Goal: Transaction & Acquisition: Purchase product/service

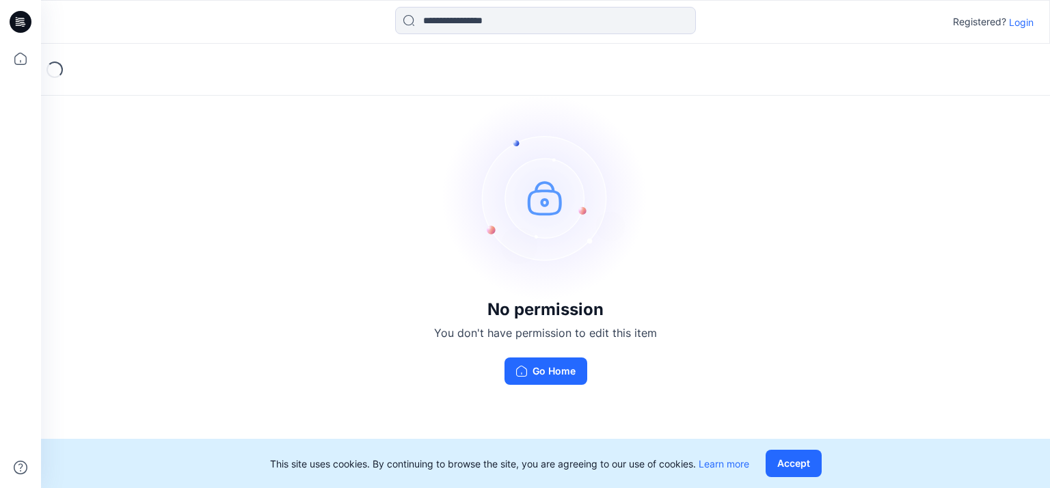
click at [1023, 21] on p "Login" at bounding box center [1021, 22] width 25 height 14
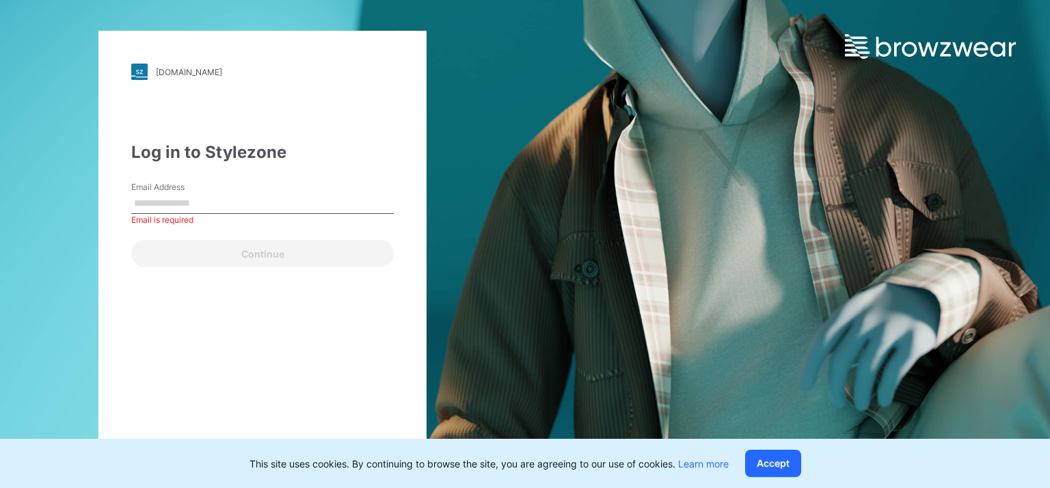
click at [183, 256] on div "Continue" at bounding box center [262, 250] width 263 height 33
click at [197, 254] on div "Continue" at bounding box center [262, 250] width 263 height 33
click at [191, 211] on input "Email Address" at bounding box center [262, 203] width 263 height 21
type input "**********"
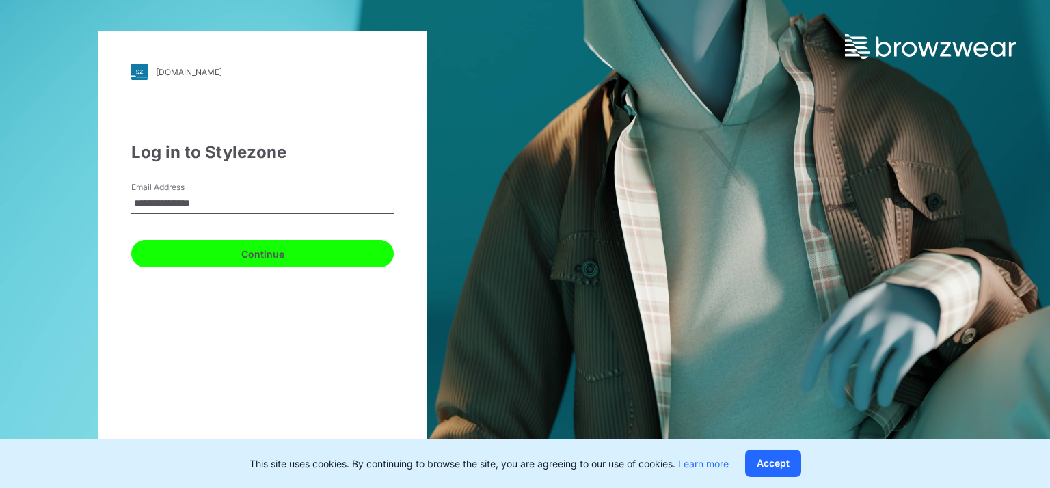
click at [271, 245] on button "Continue" at bounding box center [262, 253] width 263 height 27
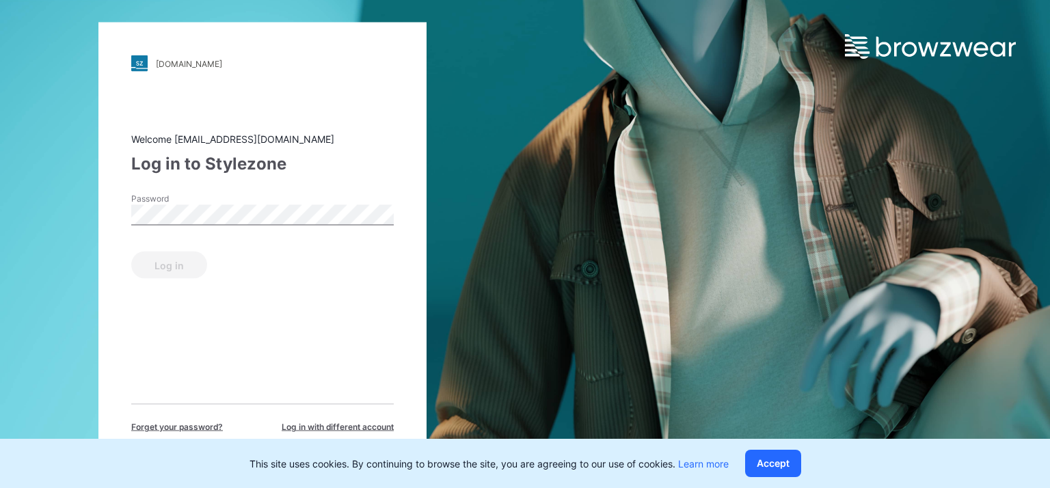
click at [266, 226] on div "Password" at bounding box center [262, 213] width 263 height 41
click at [131, 252] on button "Log in" at bounding box center [169, 265] width 76 height 27
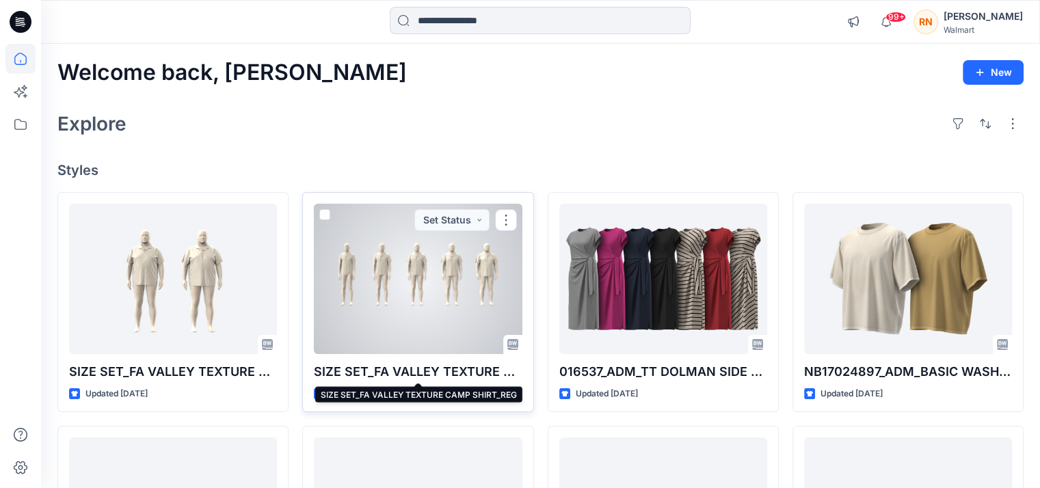
click at [416, 369] on p "SIZE SET_FA VALLEY TEXTURE CAMP SHIRT_REG" at bounding box center [418, 371] width 208 height 19
click at [414, 374] on p "SIZE SET_FA VALLEY TEXTURE CAMP SHIRT_REG" at bounding box center [418, 371] width 208 height 19
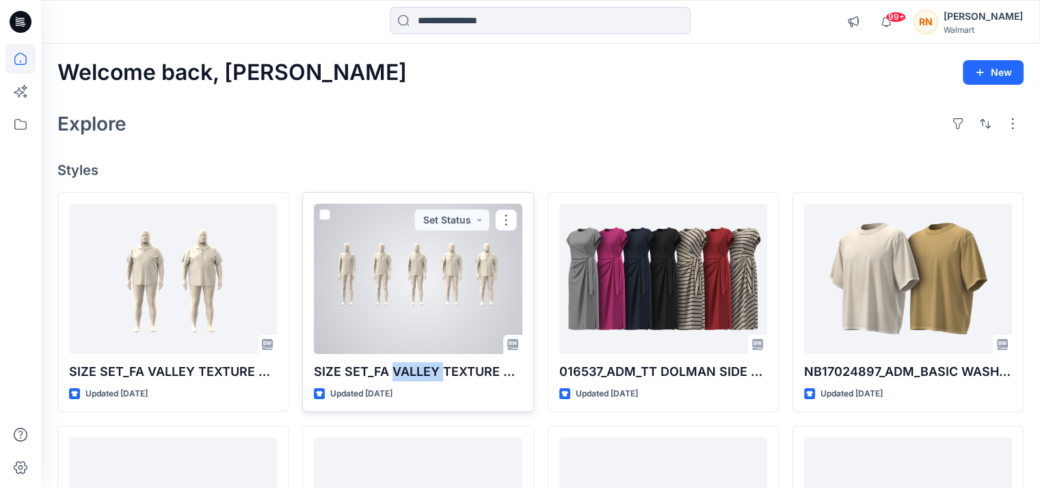
click at [414, 374] on p "SIZE SET_FA VALLEY TEXTURE CAMP SHIRT_REG" at bounding box center [418, 371] width 208 height 19
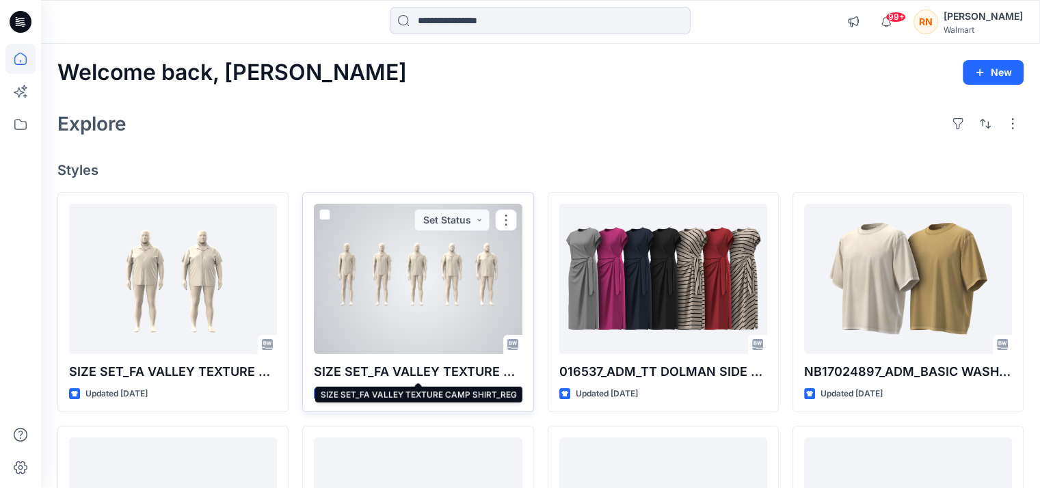
click at [339, 373] on p "SIZE SET_FA VALLEY TEXTURE CAMP SHIRT_REG" at bounding box center [418, 371] width 208 height 19
click at [396, 372] on p "SIZE SET_FA VALLEY TEXTURE CAMP SHIRT_REG" at bounding box center [418, 371] width 208 height 19
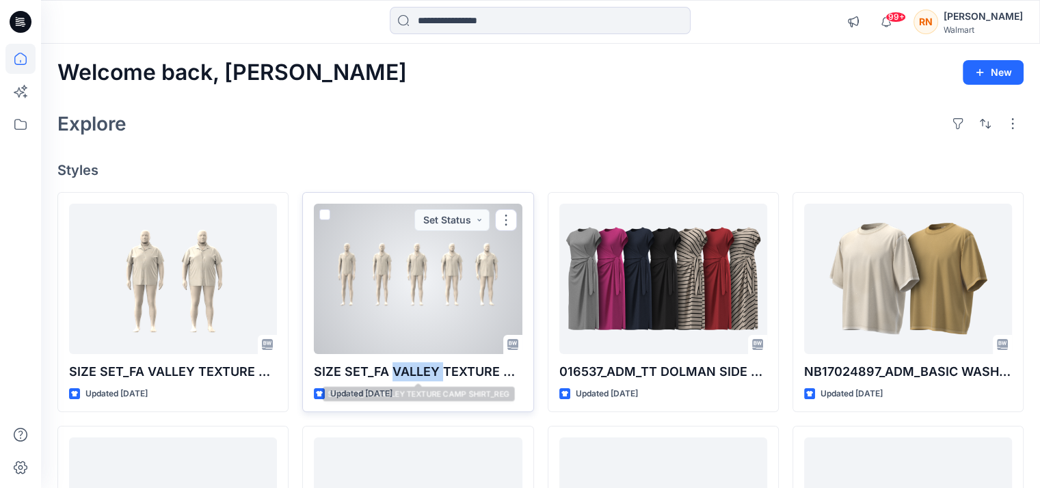
click at [396, 372] on p "SIZE SET_FA VALLEY TEXTURE CAMP SHIRT_REG" at bounding box center [418, 371] width 208 height 19
click at [399, 285] on div at bounding box center [418, 279] width 208 height 150
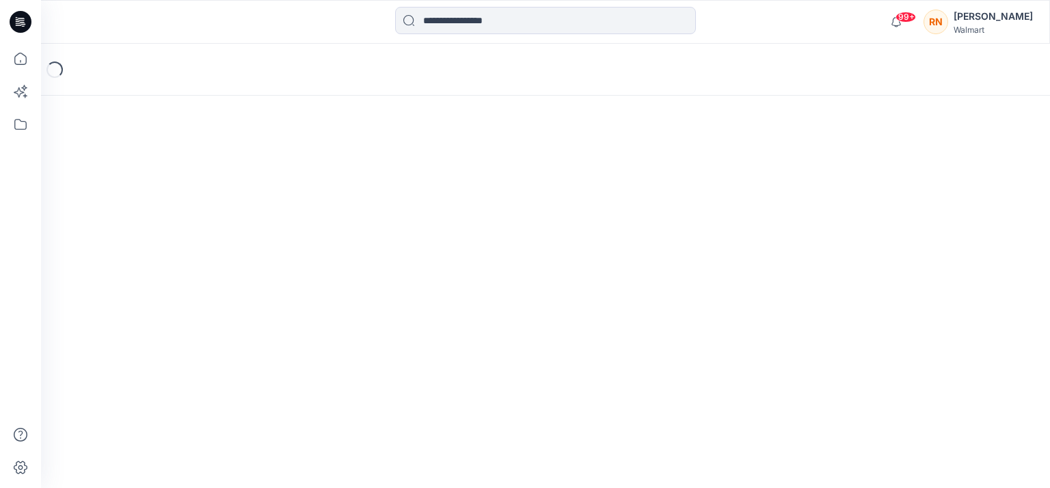
click at [399, 285] on div "Loading..." at bounding box center [545, 266] width 1009 height 444
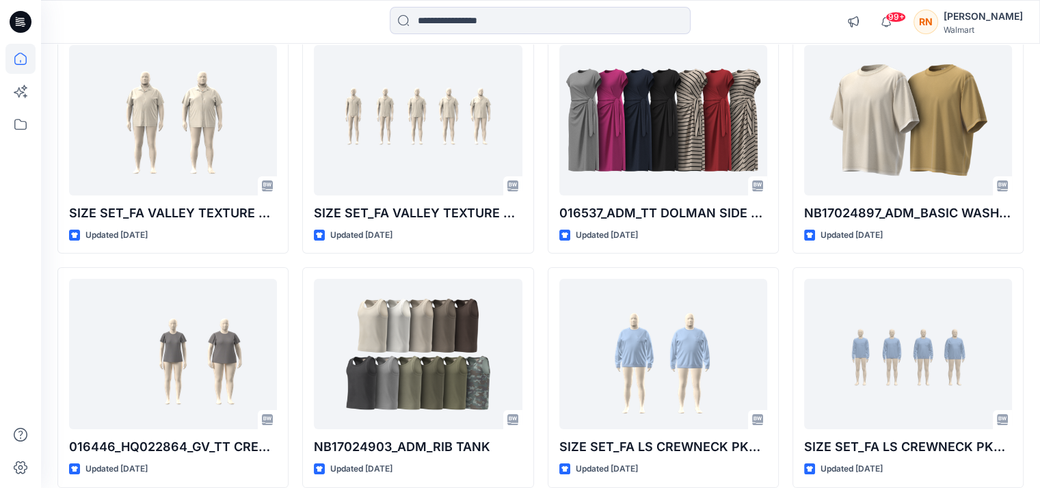
scroll to position [205, 0]
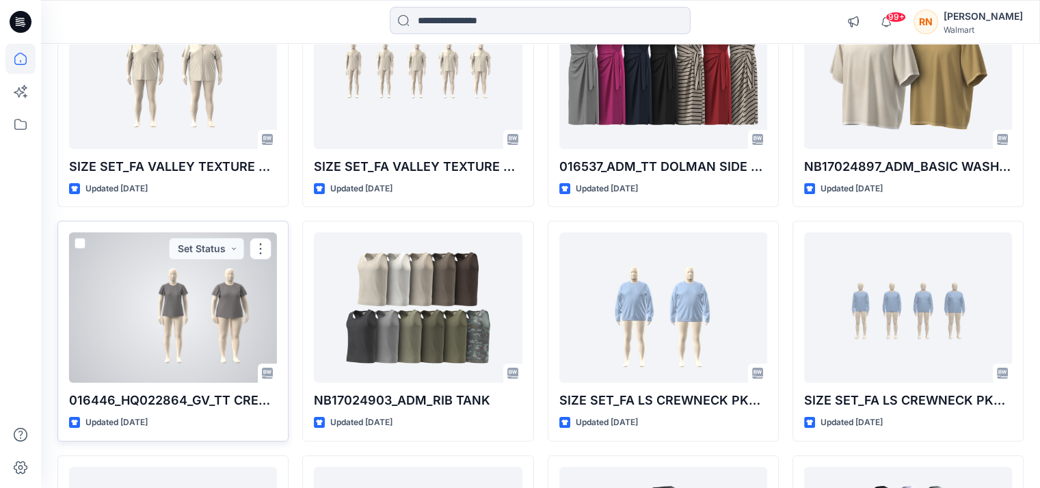
click at [203, 353] on div at bounding box center [173, 307] width 208 height 150
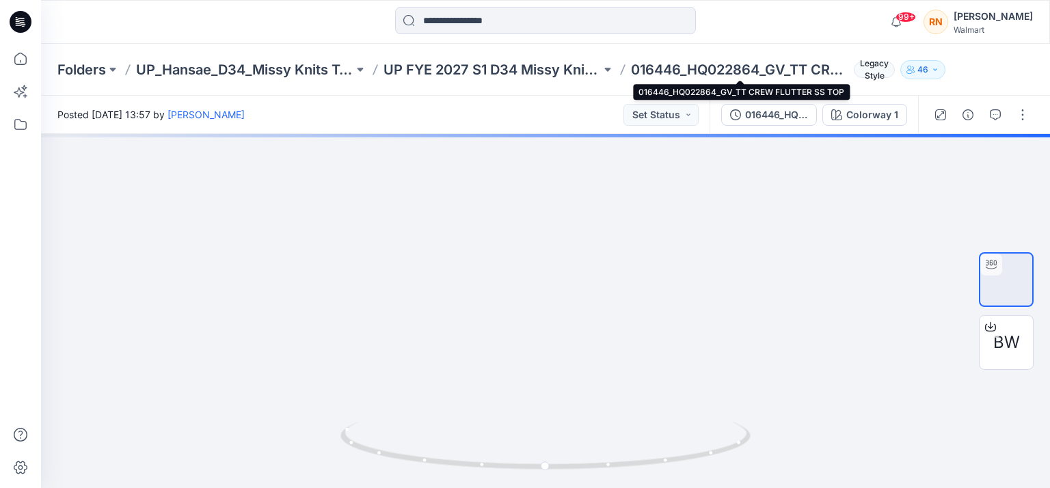
drag, startPoint x: 640, startPoint y: 69, endPoint x: 655, endPoint y: 66, distance: 15.3
click at [655, 66] on p "016446_HQ022864_GV_TT CREW FLUTTER SS TOP" at bounding box center [739, 69] width 217 height 19
click at [705, 71] on p "016446_HQ022864_GV_TT CREW FLUTTER SS TOP" at bounding box center [739, 69] width 217 height 19
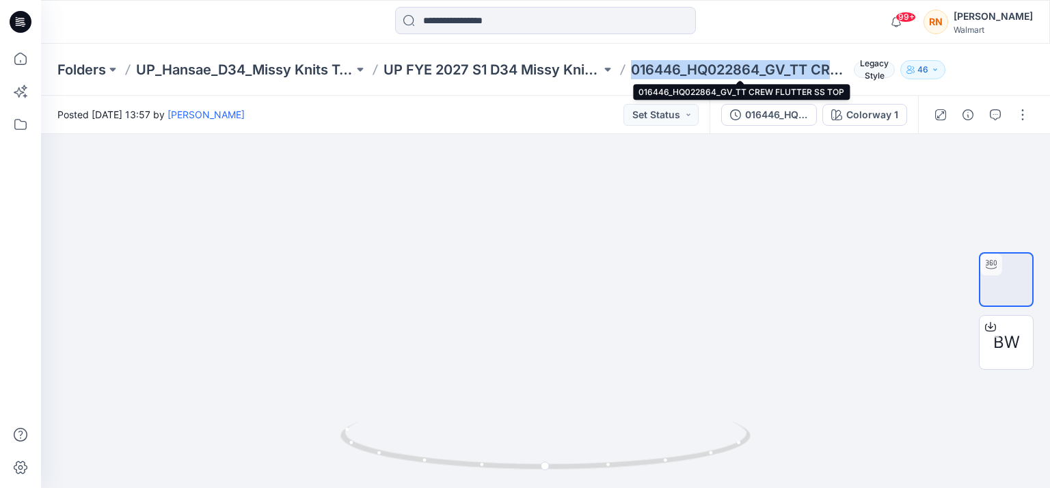
drag, startPoint x: 790, startPoint y: 63, endPoint x: 834, endPoint y: 75, distance: 45.3
click at [834, 75] on p "016446_HQ022864_GV_TT CREW FLUTTER SS TOP" at bounding box center [739, 69] width 217 height 19
copy p "016446_HQ022864_GV_TT CR"
